Goal: Communication & Community: Connect with others

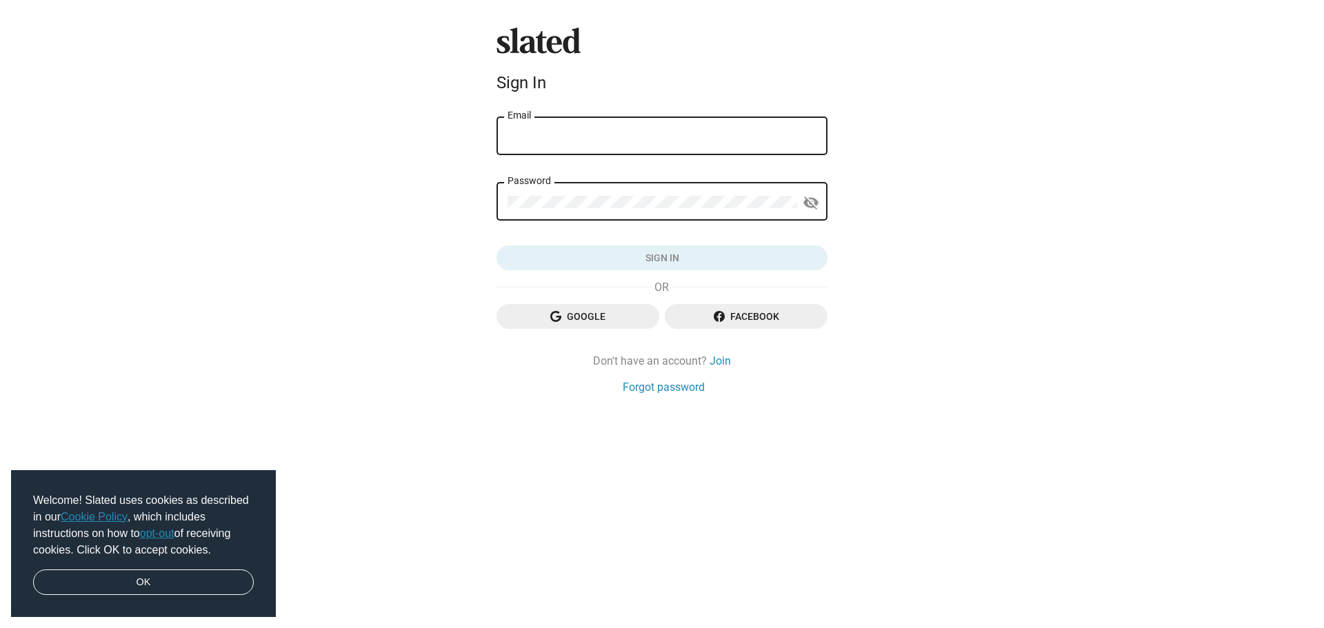
click at [586, 135] on input "Email" at bounding box center [662, 136] width 309 height 12
type input "markus.pfeiler@gmx.ch"
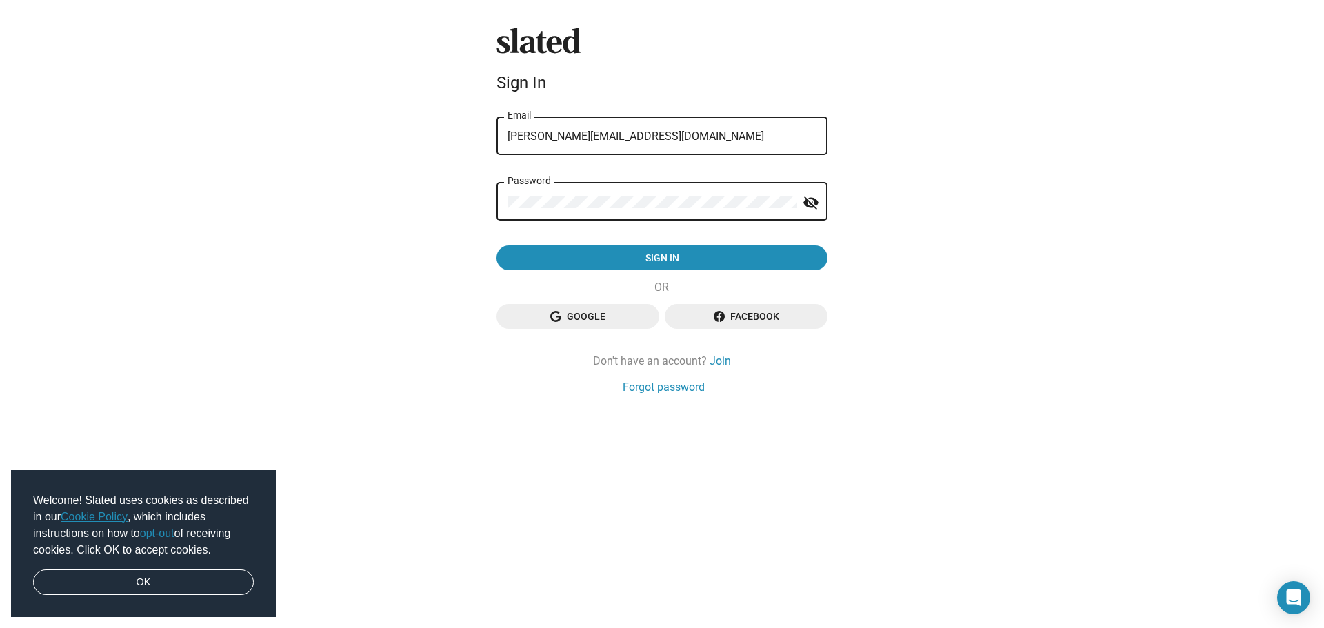
click at [497, 246] on button "Sign in" at bounding box center [662, 258] width 331 height 25
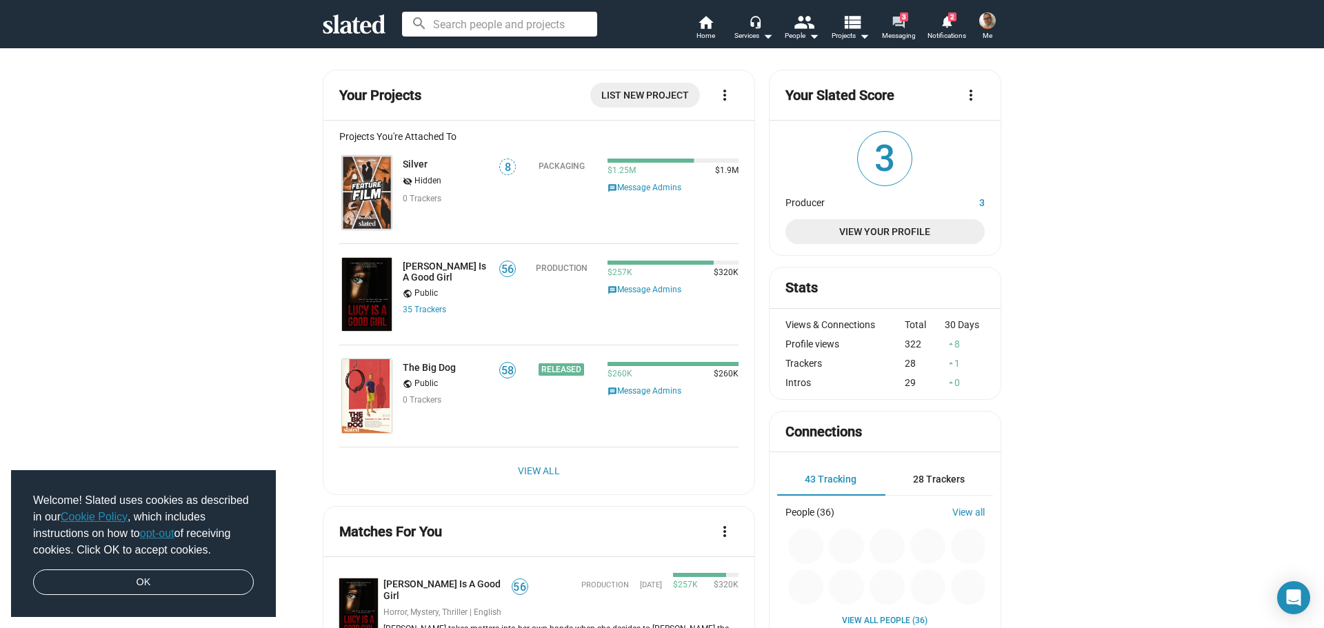
click at [901, 32] on span "Messaging" at bounding box center [899, 36] width 34 height 17
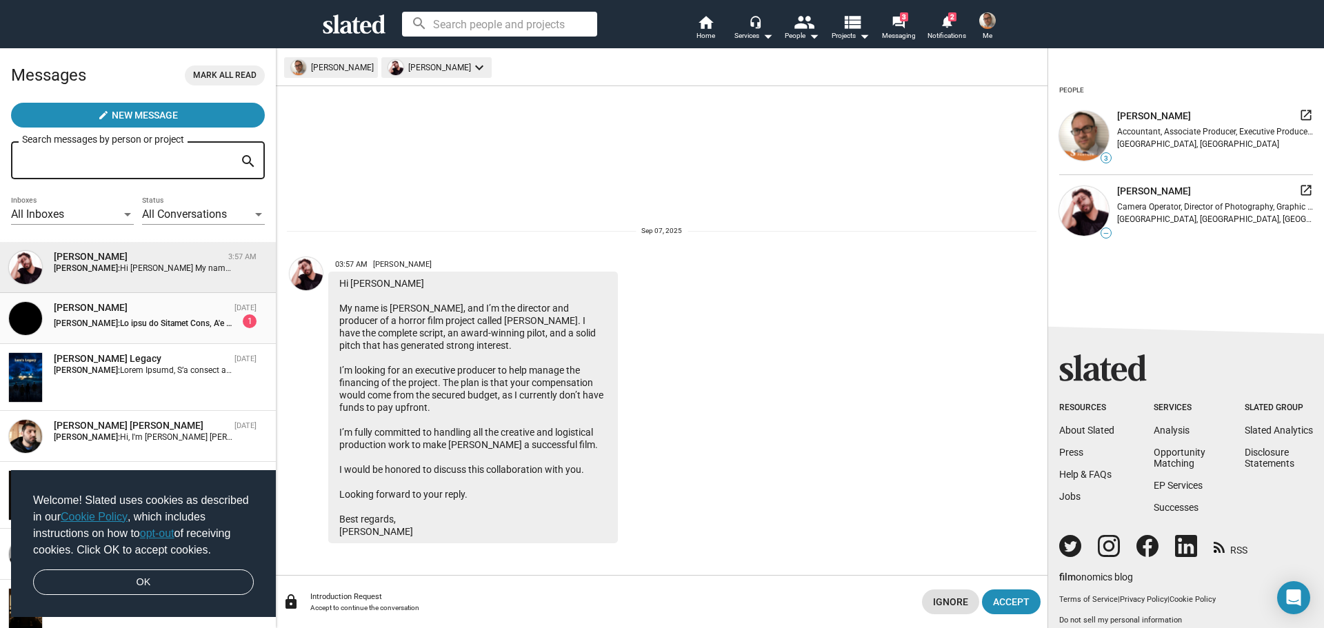
click at [132, 315] on div "Markus Pfeiler: 1" at bounding box center [155, 321] width 203 height 14
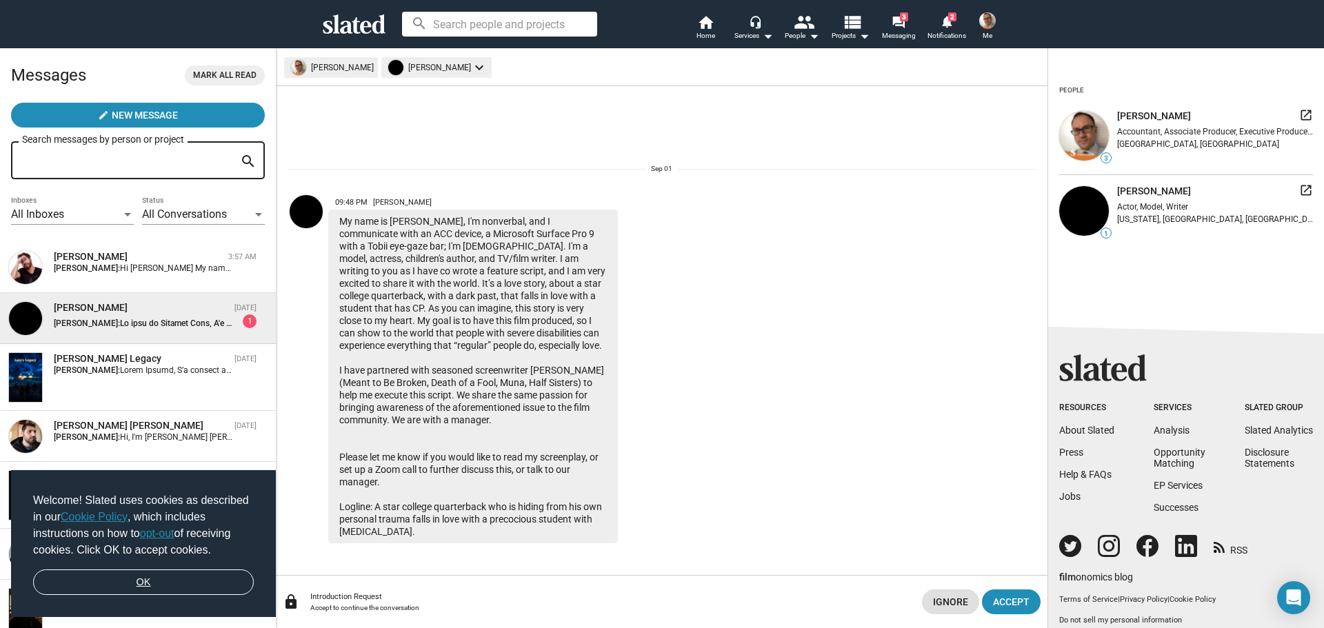
click at [201, 581] on link "OK" at bounding box center [143, 583] width 221 height 26
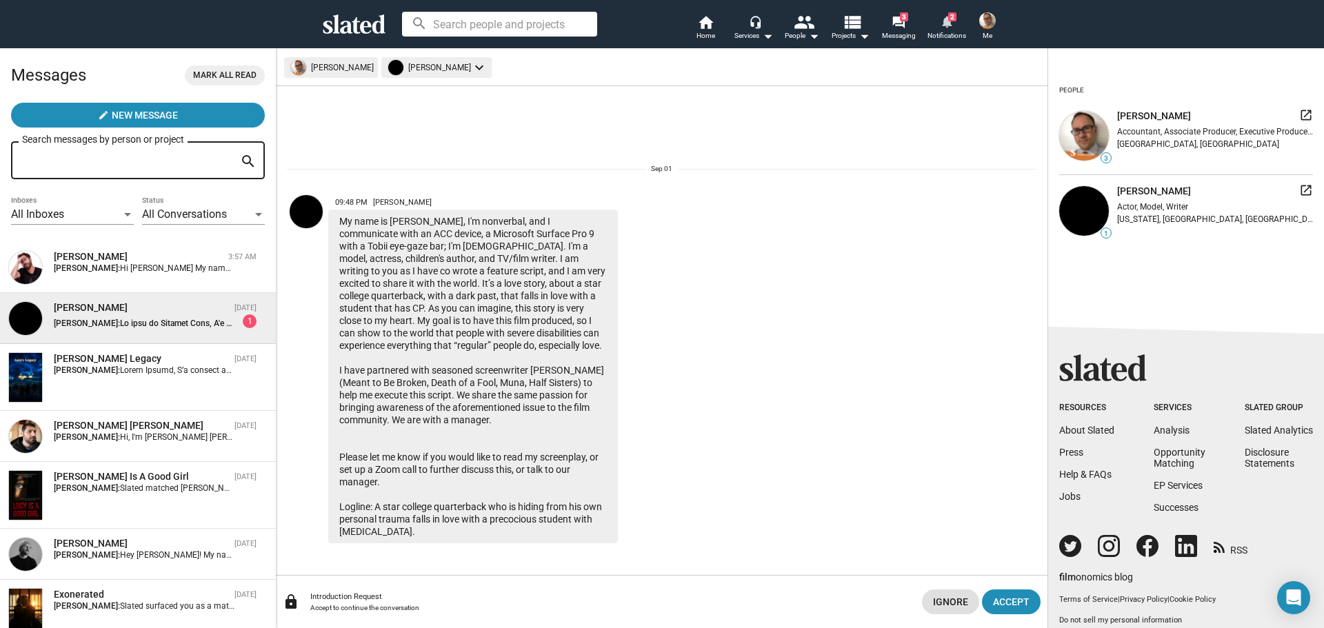
click at [948, 21] on mat-icon "notifications" at bounding box center [946, 20] width 13 height 13
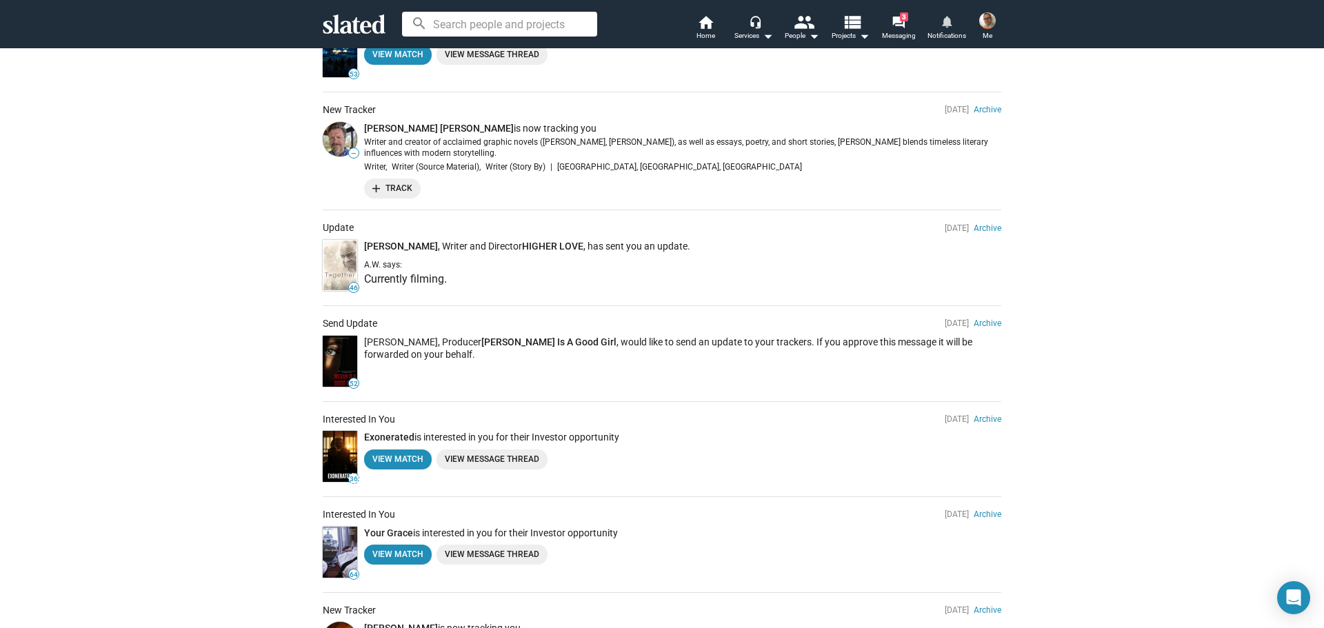
scroll to position [276, 0]
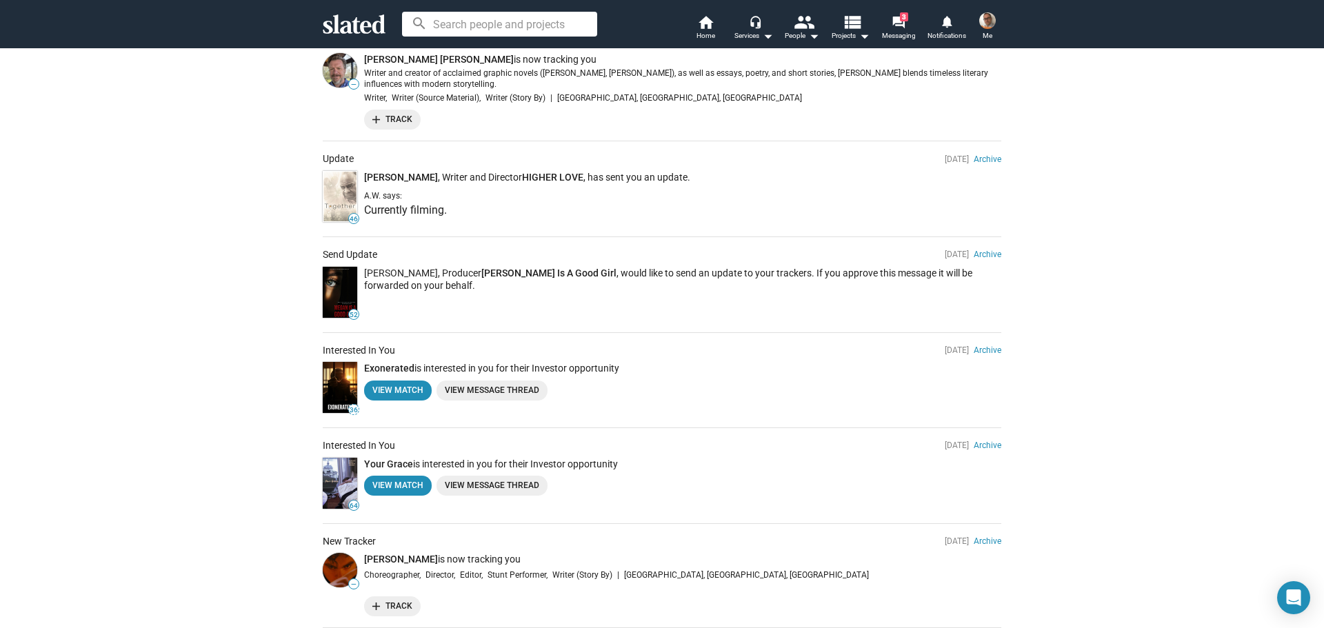
click at [339, 286] on img at bounding box center [340, 292] width 34 height 51
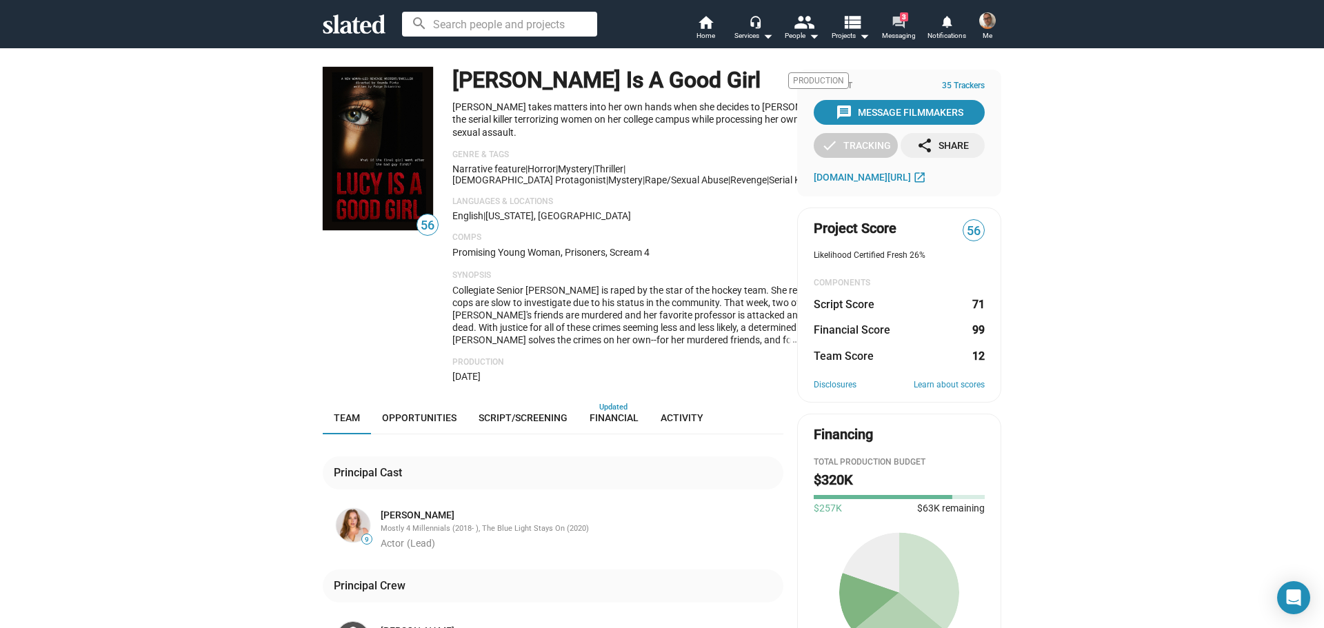
click at [905, 25] on mat-icon "forum" at bounding box center [898, 21] width 13 height 13
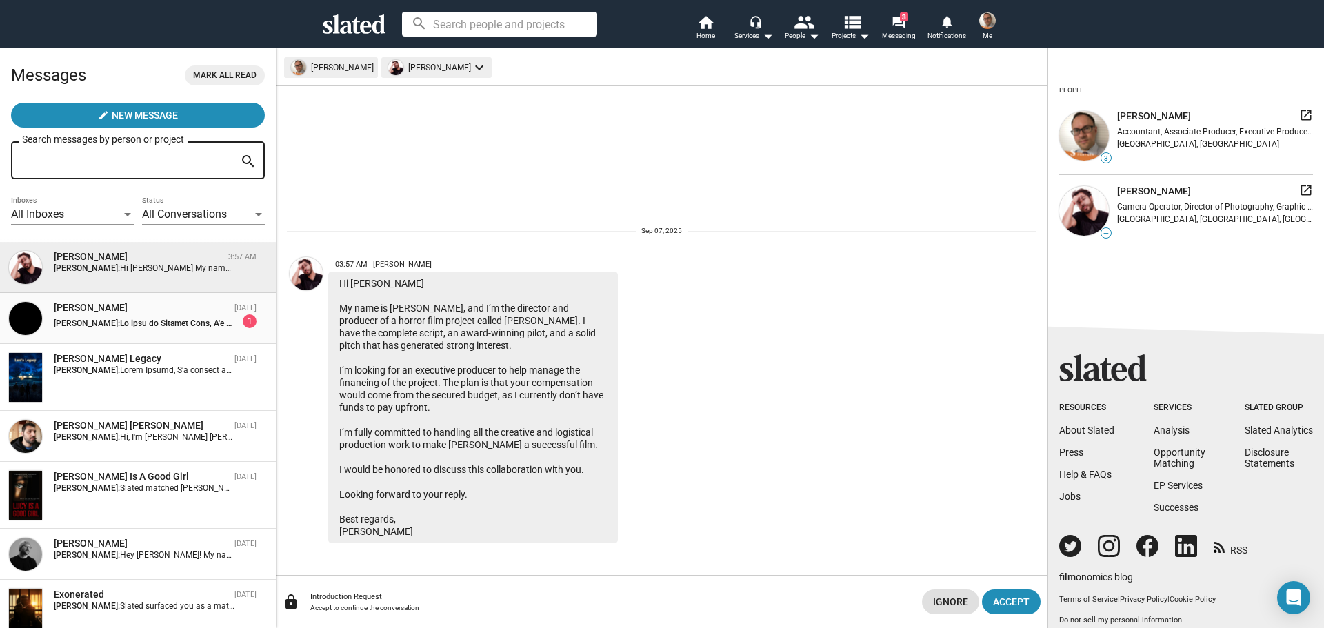
click at [150, 318] on div "Markus Pfeiler: 1" at bounding box center [155, 321] width 203 height 14
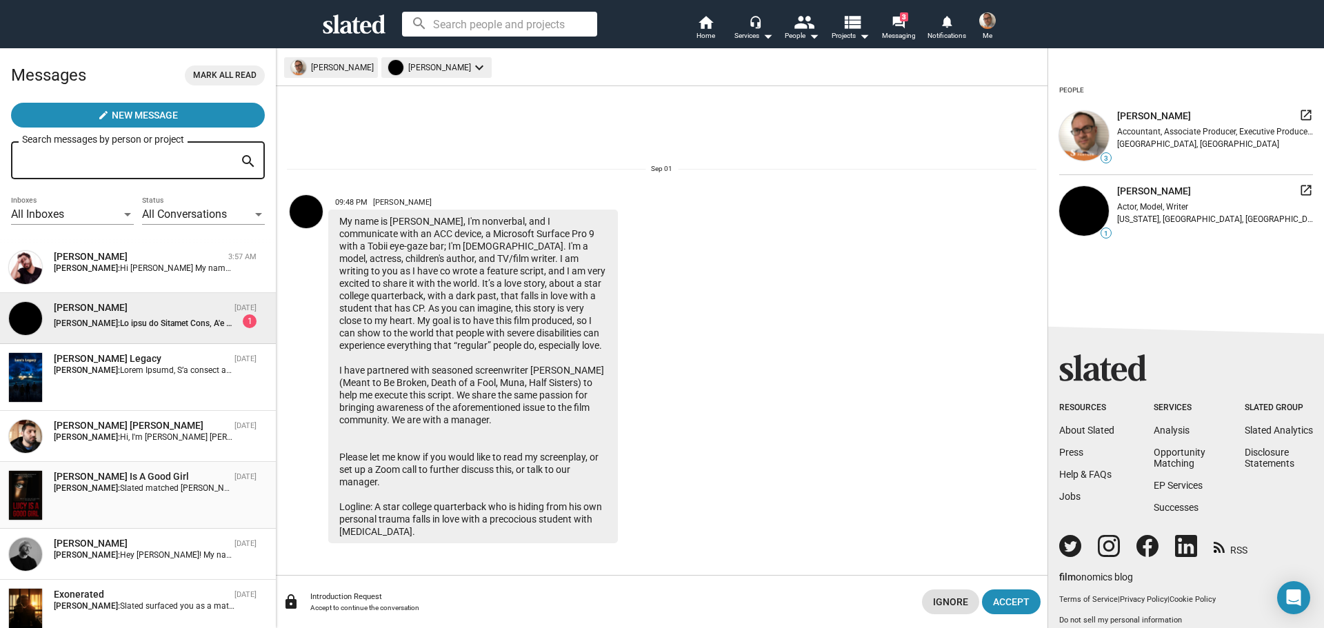
click at [99, 490] on strong "Markus Pfeiler:" at bounding box center [87, 488] width 66 height 10
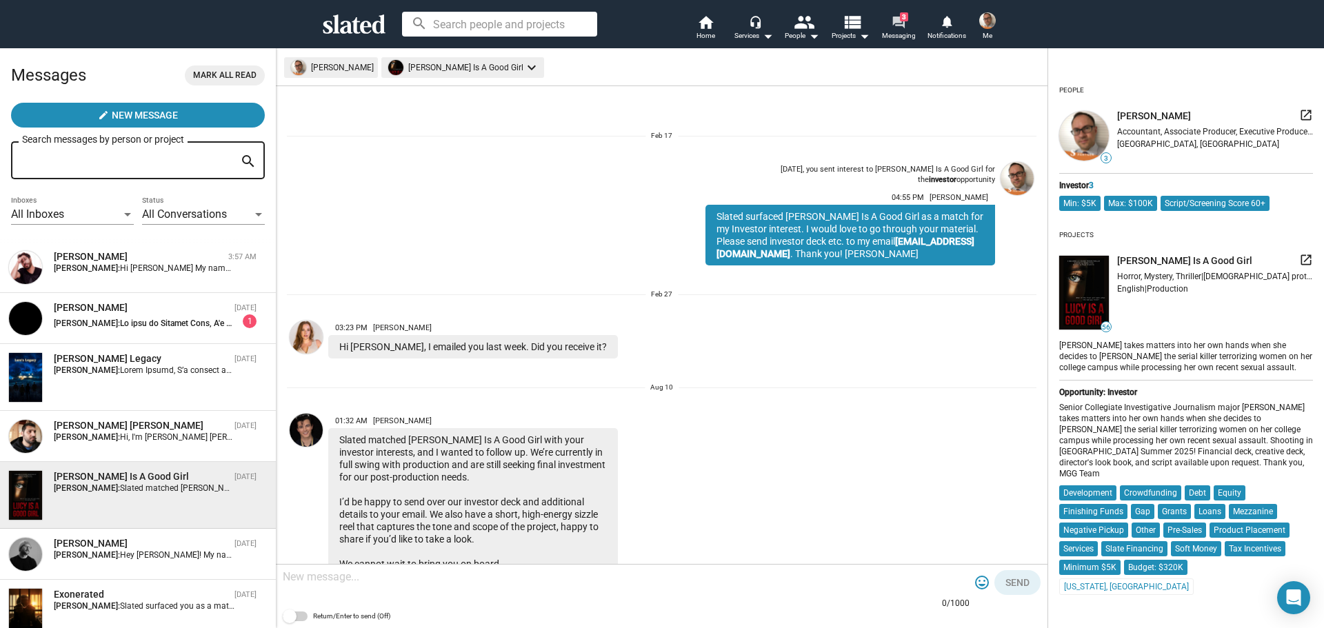
click at [898, 26] on mat-icon "forum" at bounding box center [898, 21] width 13 height 13
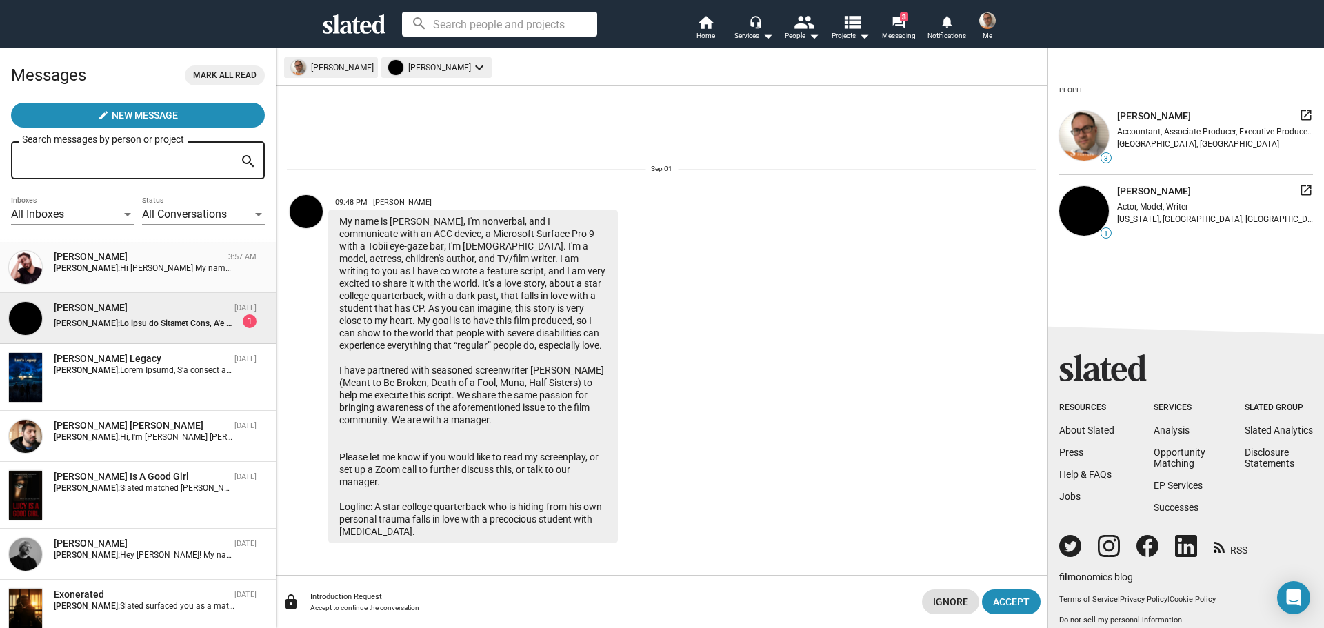
click at [110, 264] on strong "Markus Pfeiler:" at bounding box center [87, 268] width 66 height 10
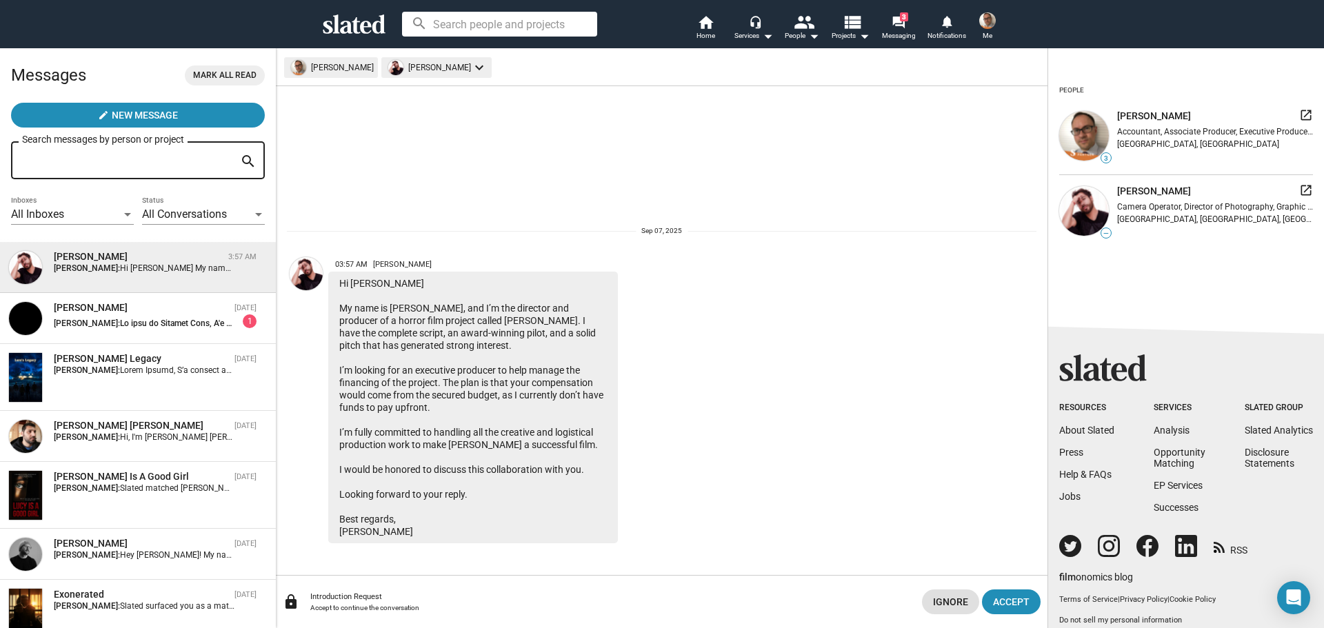
click at [986, 25] on img at bounding box center [987, 20] width 17 height 17
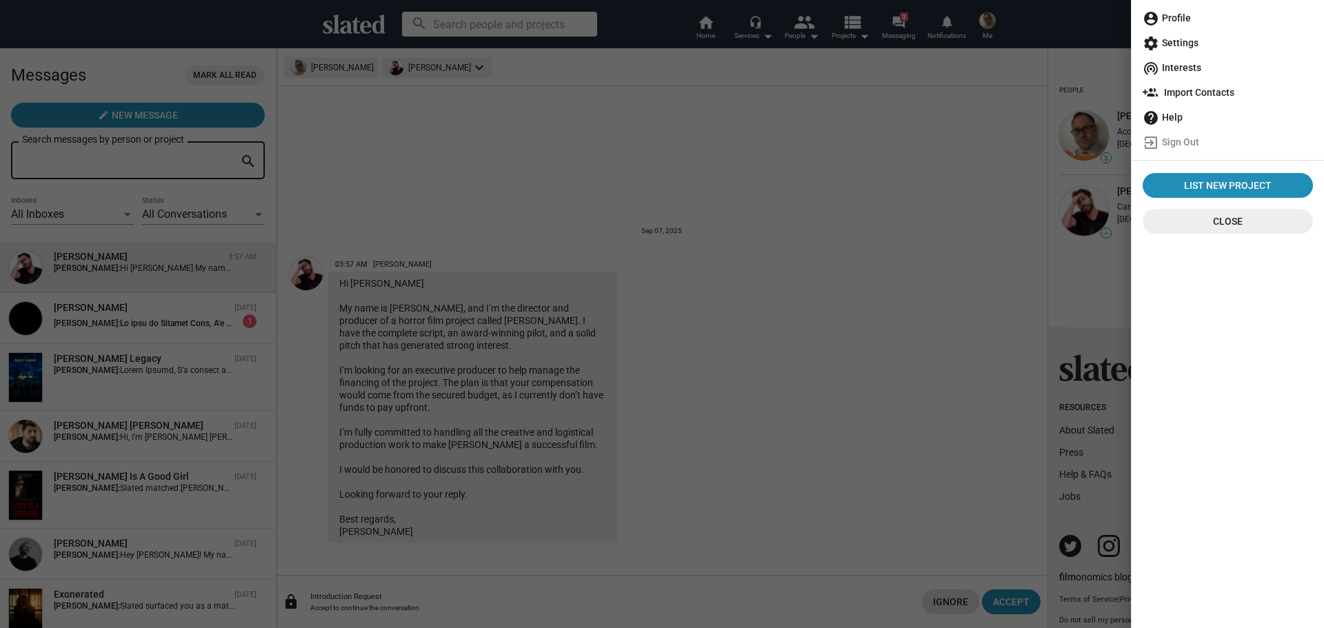
click at [968, 234] on div at bounding box center [662, 314] width 1324 height 628
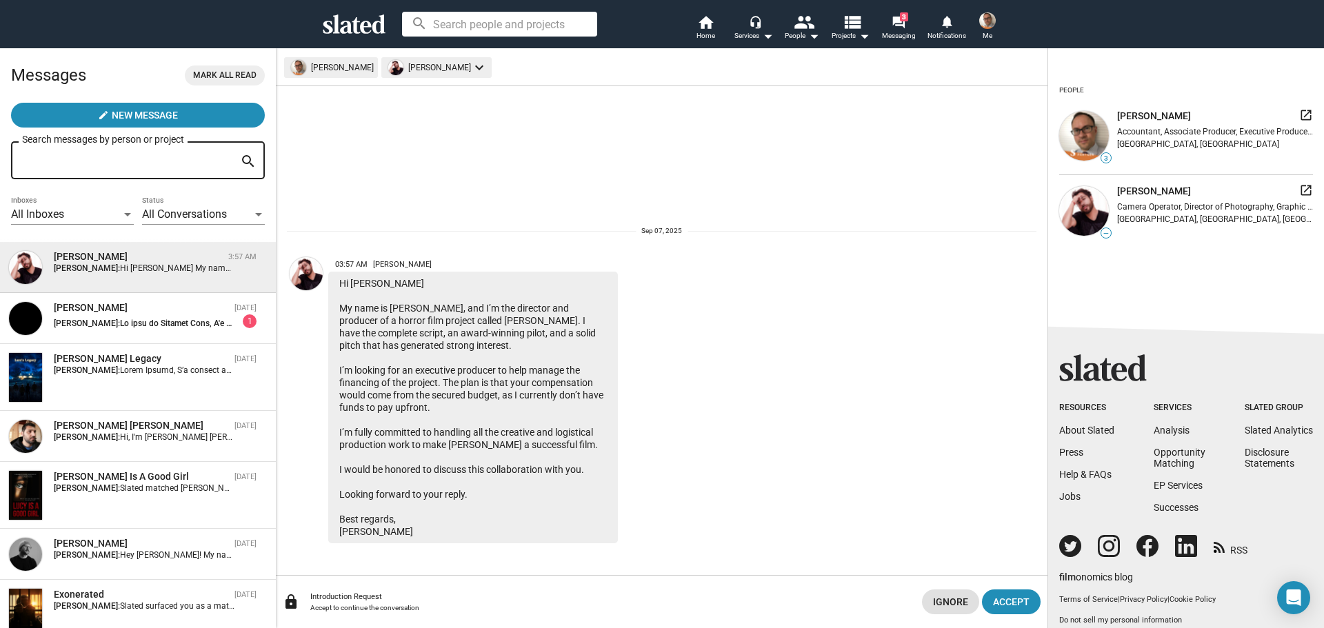
click at [1299, 114] on mat-icon "launch" at bounding box center [1306, 115] width 14 height 14
